Goal: Task Accomplishment & Management: Manage account settings

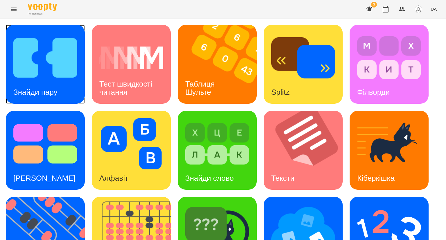
click at [42, 73] on img at bounding box center [45, 57] width 64 height 51
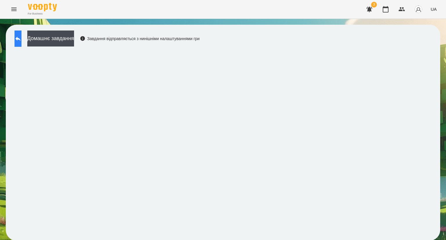
click at [21, 42] on icon at bounding box center [18, 38] width 7 height 7
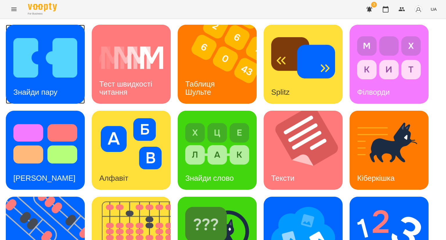
click at [35, 69] on img at bounding box center [45, 57] width 64 height 51
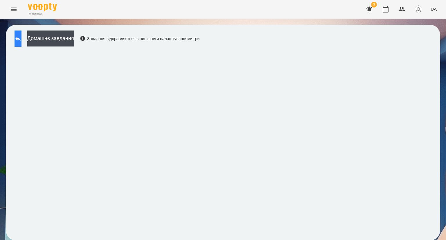
click at [21, 41] on icon at bounding box center [18, 38] width 7 height 7
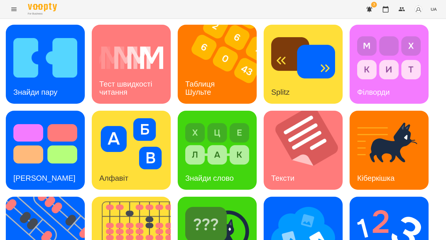
scroll to position [127, 0]
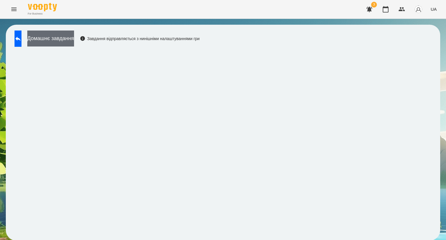
click at [57, 38] on button "Домашнє завдання" at bounding box center [50, 38] width 47 height 16
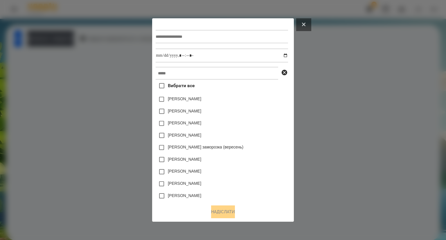
click at [311, 21] on button at bounding box center [303, 24] width 15 height 13
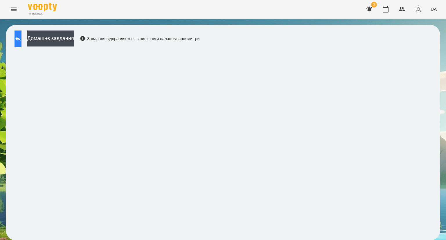
click at [21, 37] on icon at bounding box center [18, 38] width 7 height 7
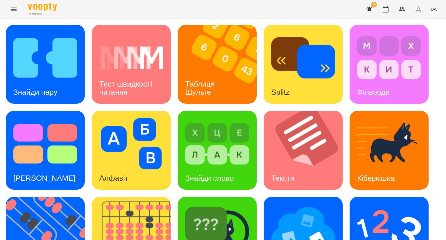
scroll to position [115, 0]
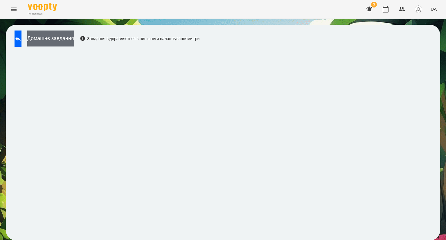
click at [71, 41] on button "Домашнє завдання" at bounding box center [50, 38] width 47 height 16
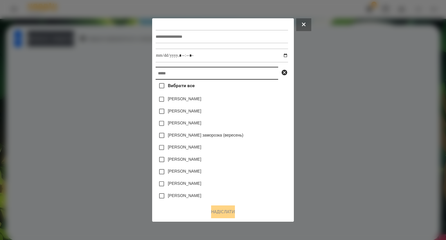
click at [166, 73] on input "text" at bounding box center [217, 73] width 123 height 13
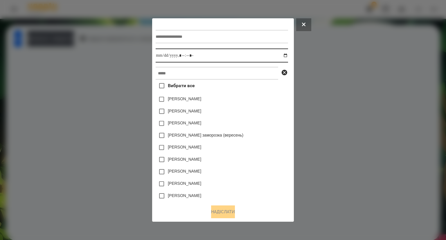
click at [170, 57] on input "datetime-local" at bounding box center [222, 55] width 132 height 14
click at [288, 55] on input "datetime-local" at bounding box center [222, 55] width 132 height 14
type input "**********"
click at [288, 143] on div "[PERSON_NAME]" at bounding box center [222, 147] width 132 height 12
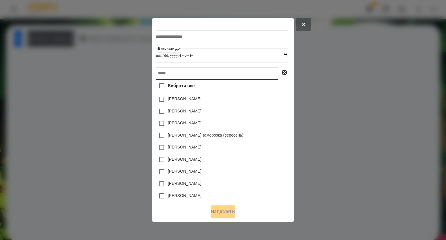
click at [158, 75] on input "text" at bounding box center [217, 73] width 123 height 13
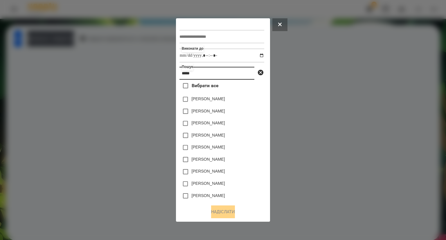
type input "*****"
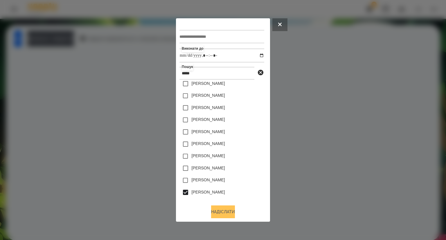
click at [216, 212] on button "Надіслати" at bounding box center [223, 211] width 24 height 13
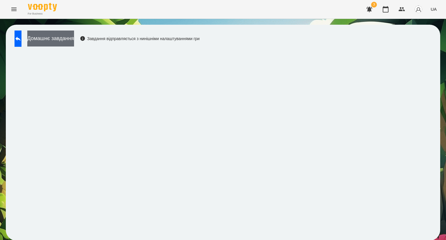
click at [63, 40] on button "Домашнє завдання" at bounding box center [50, 38] width 47 height 16
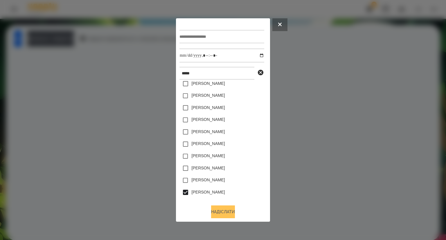
click at [215, 211] on button "Надіслати" at bounding box center [223, 211] width 24 height 13
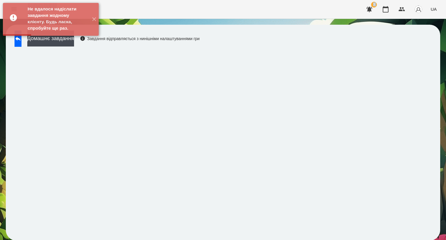
drag, startPoint x: 2, startPoint y: 70, endPoint x: 139, endPoint y: 3, distance: 152.2
click at [139, 3] on div "For Business 3 UA Домашнє завдання Завдання відправляється з нинішніми налаштув…" at bounding box center [223, 123] width 446 height 246
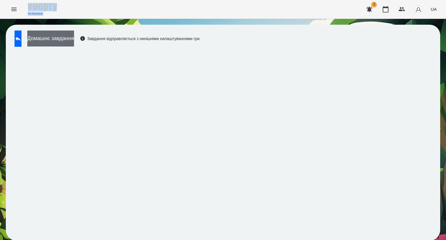
click at [62, 36] on button "Домашнє завдання" at bounding box center [50, 38] width 47 height 16
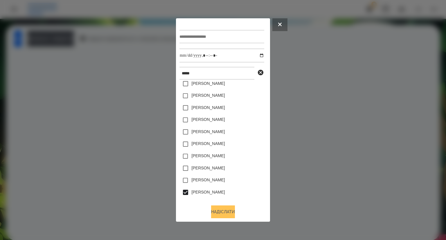
click at [223, 213] on button "Надіслати" at bounding box center [223, 211] width 24 height 13
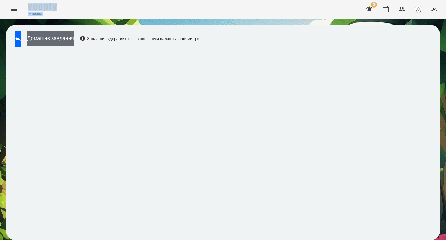
click at [59, 40] on button "Домашнє завдання" at bounding box center [50, 38] width 47 height 16
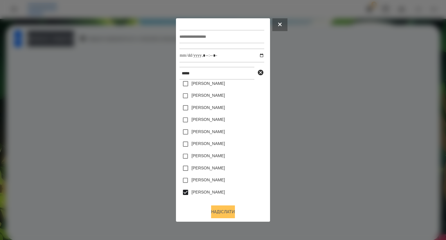
drag, startPoint x: 209, startPoint y: 210, endPoint x: 228, endPoint y: 218, distance: 20.9
click at [211, 210] on button "Надіслати" at bounding box center [223, 211] width 24 height 13
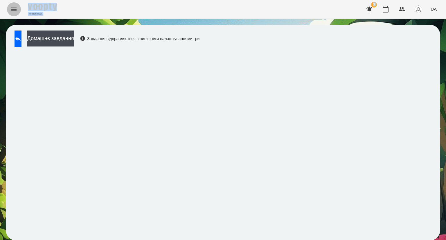
click at [12, 7] on icon "Menu" at bounding box center [13, 9] width 7 height 7
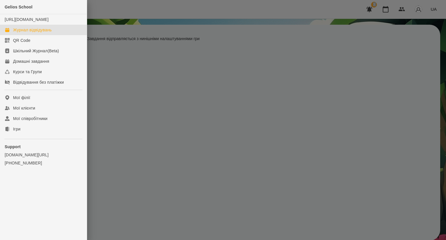
click at [17, 33] on div "Журнал відвідувань" at bounding box center [32, 30] width 39 height 6
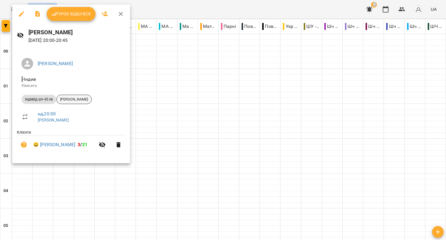
click at [66, 101] on span "[PERSON_NAME]" at bounding box center [74, 99] width 35 height 5
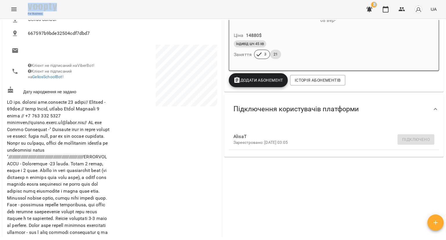
scroll to position [96, 0]
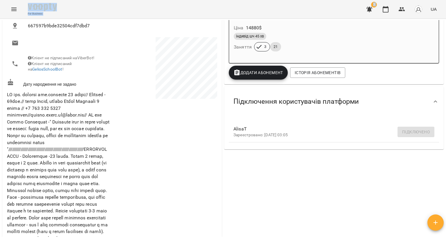
click at [432, 105] on icon at bounding box center [435, 101] width 7 height 7
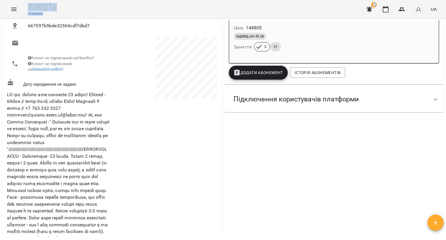
click at [431, 105] on div at bounding box center [436, 99] width 14 height 14
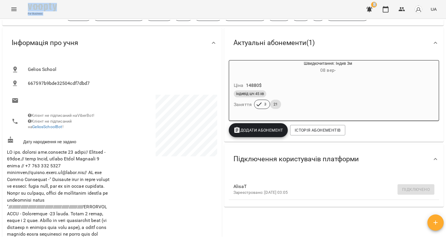
scroll to position [24, 0]
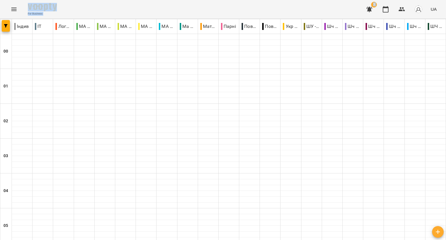
scroll to position [665, 0]
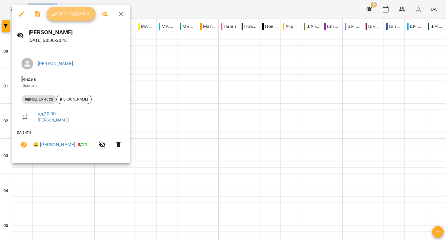
click at [60, 17] on span "Урок відбувся" at bounding box center [70, 13] width 39 height 7
